Goal: Information Seeking & Learning: Learn about a topic

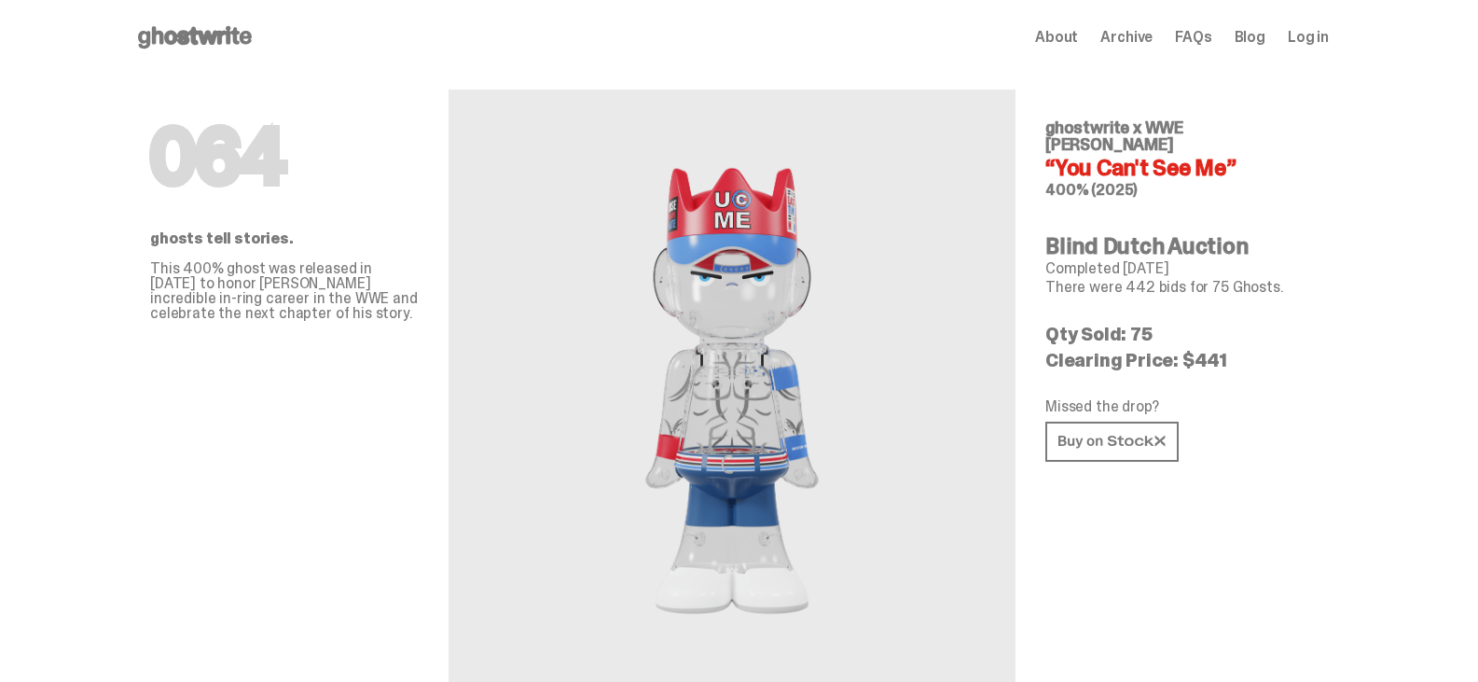
click at [221, 34] on use at bounding box center [195, 37] width 114 height 22
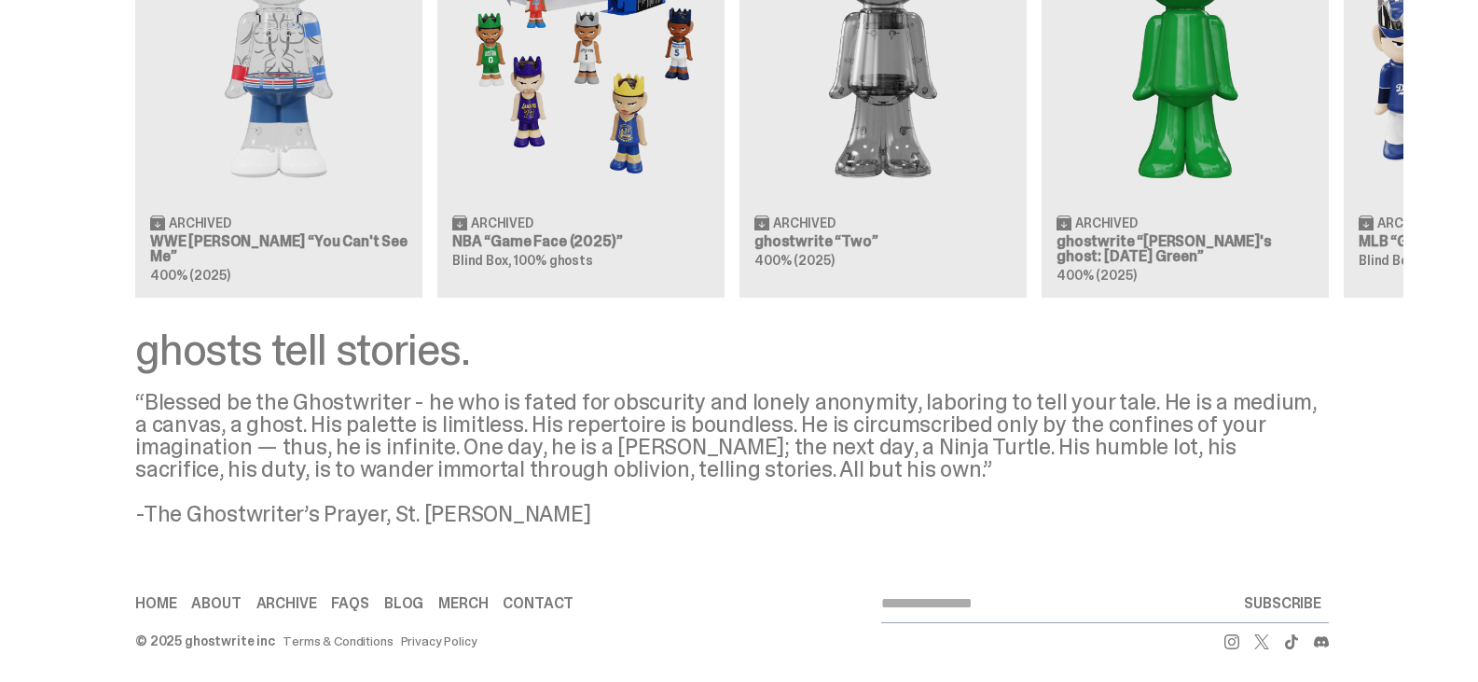
scroll to position [1884, 0]
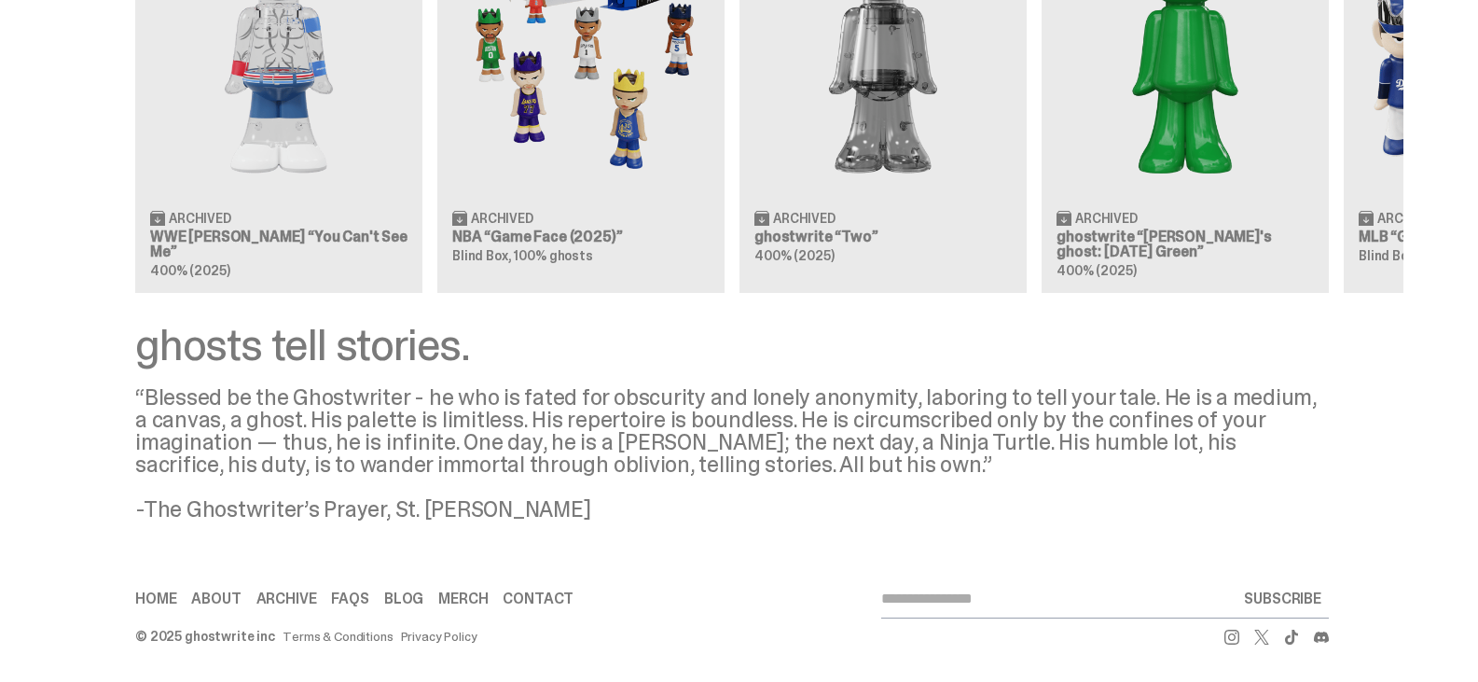
click at [235, 592] on link "About" at bounding box center [215, 598] width 49 height 15
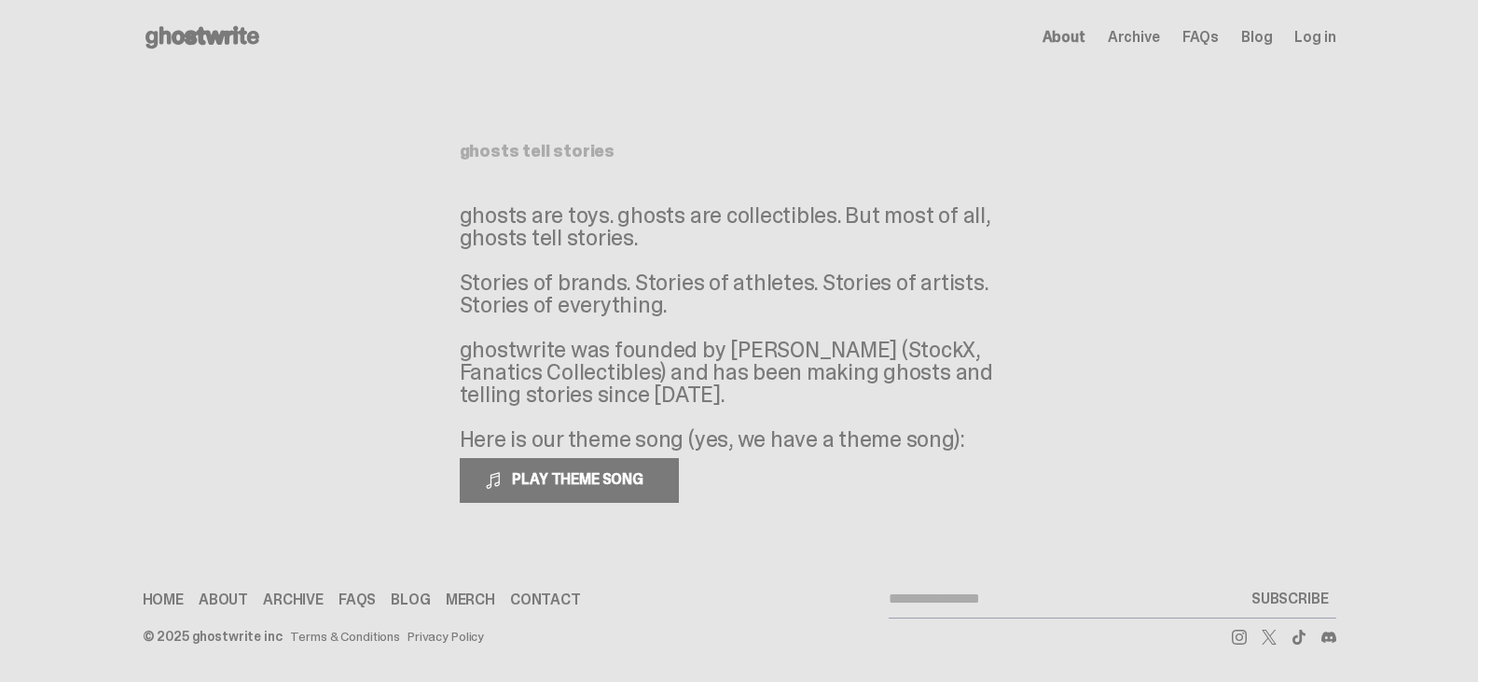
click at [1198, 35] on span "FAQs" at bounding box center [1200, 37] width 36 height 15
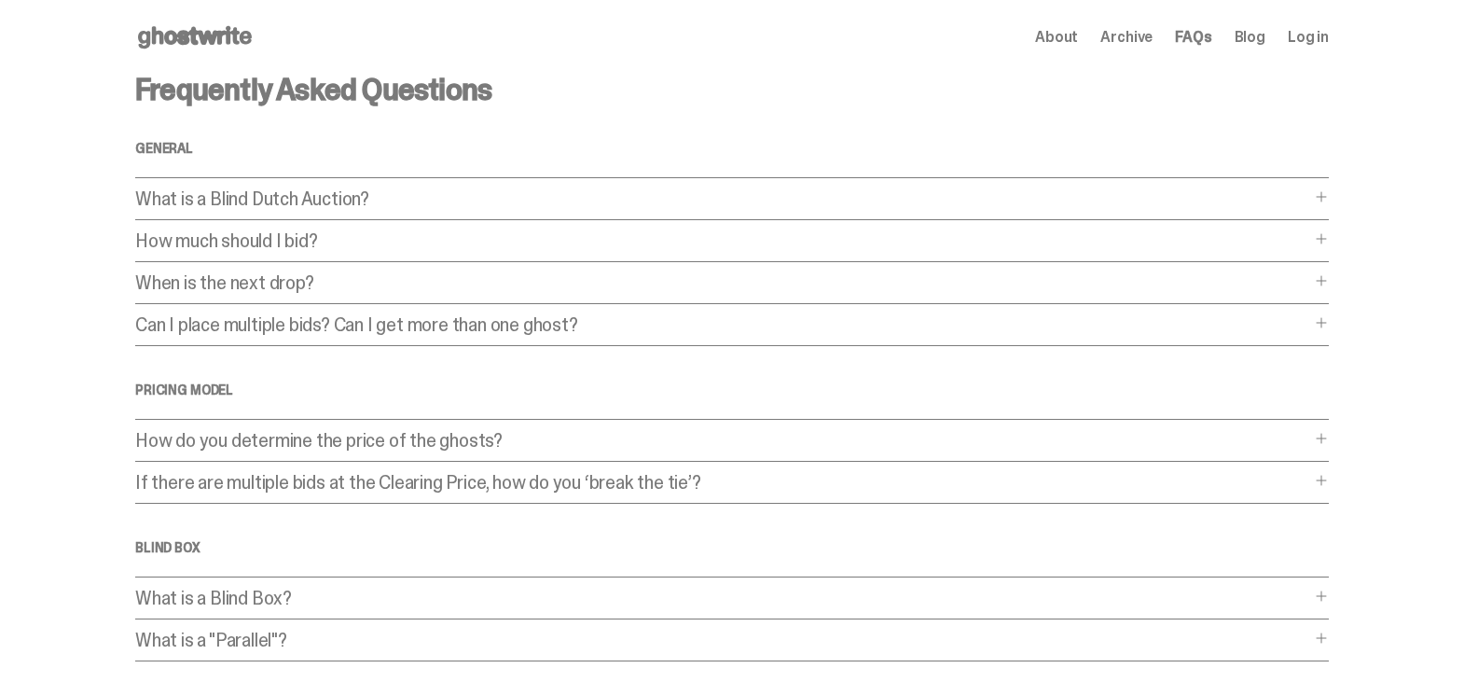
click at [1319, 196] on div "What is a Blind Dutch Auction? What is a Blind Dutch Auction? A Blind Dutch Auc…" at bounding box center [731, 204] width 1193 height 31
click at [1327, 194] on span at bounding box center [1321, 196] width 15 height 15
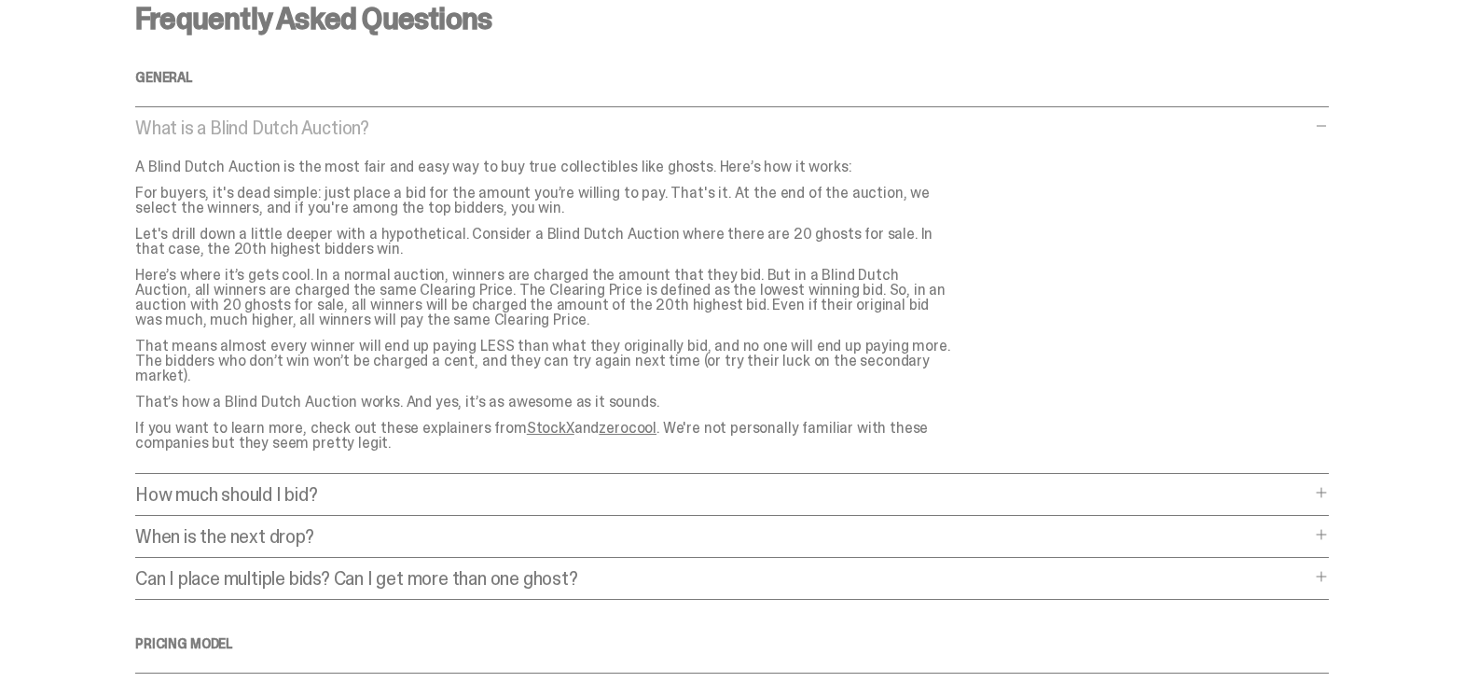
scroll to position [280, 0]
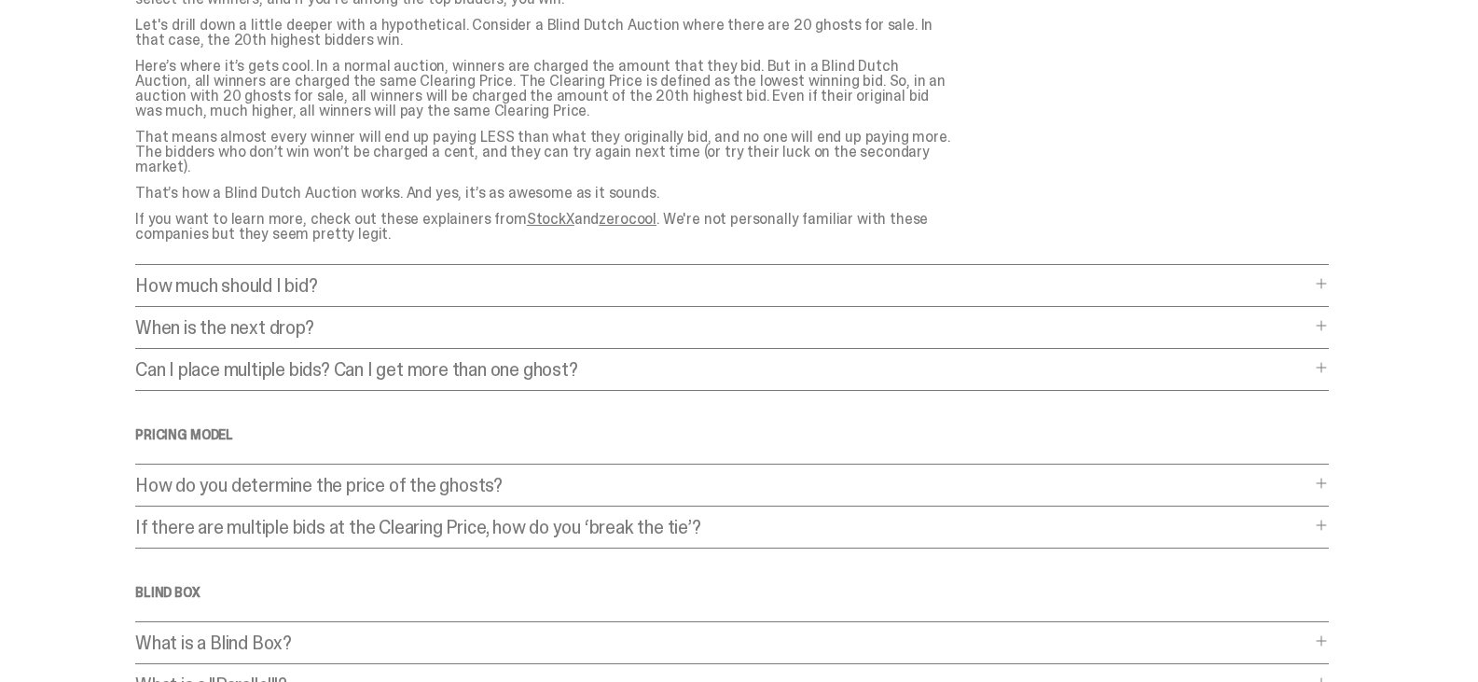
click at [1323, 360] on span at bounding box center [1321, 367] width 15 height 15
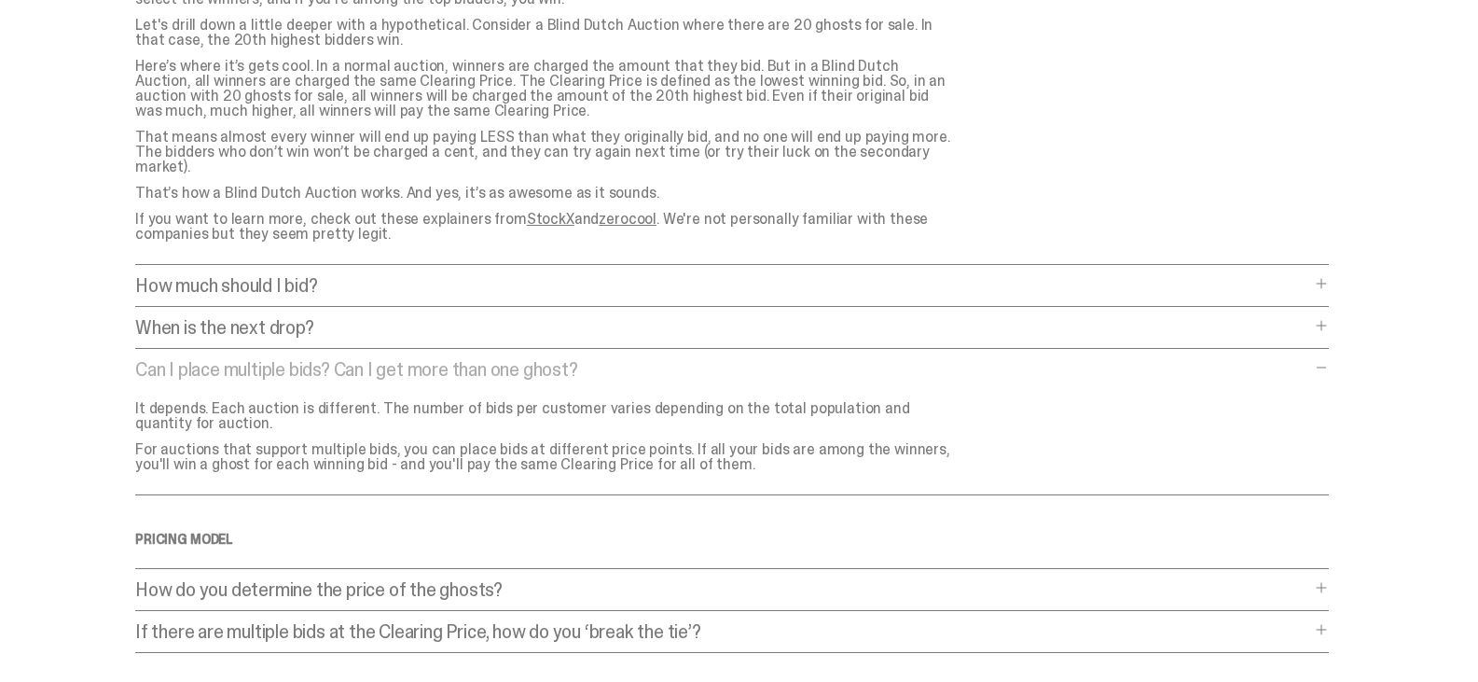
click at [1329, 580] on span at bounding box center [1321, 587] width 15 height 15
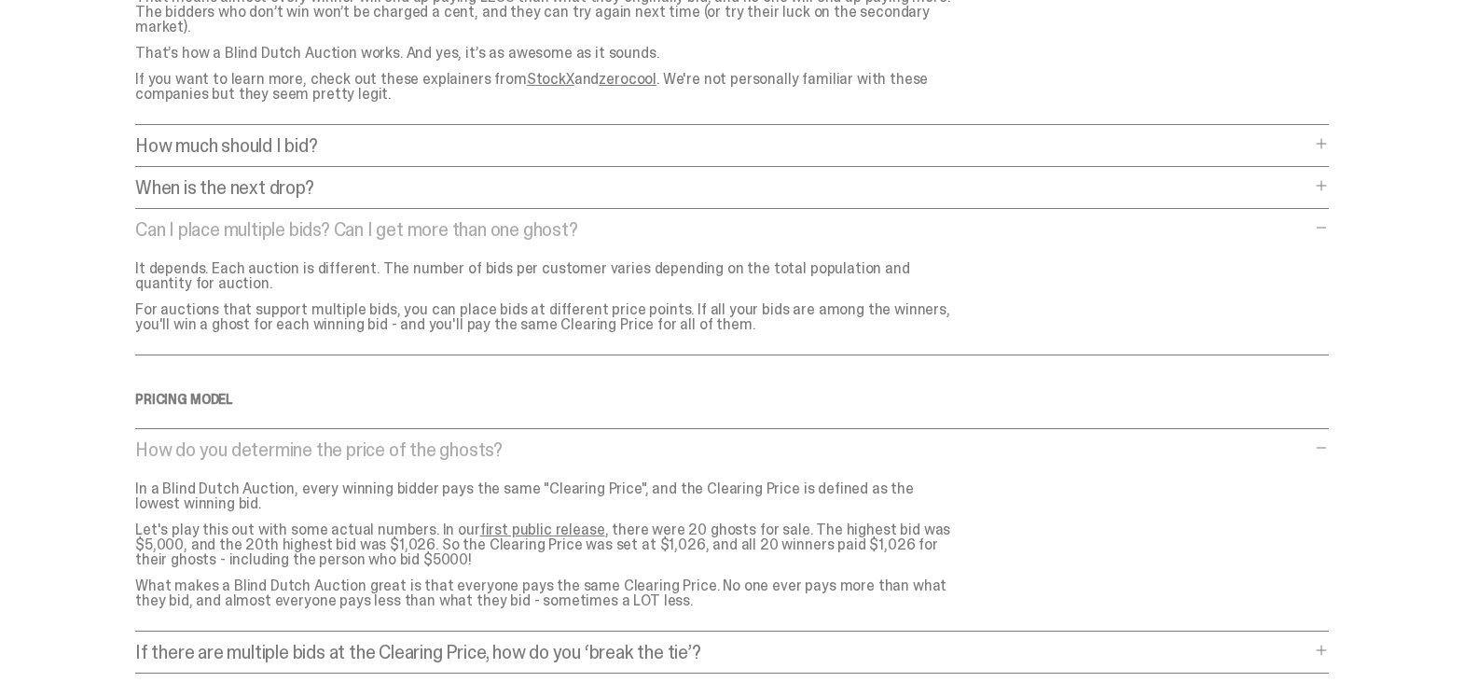
scroll to position [466, 0]
